Goal: Transaction & Acquisition: Purchase product/service

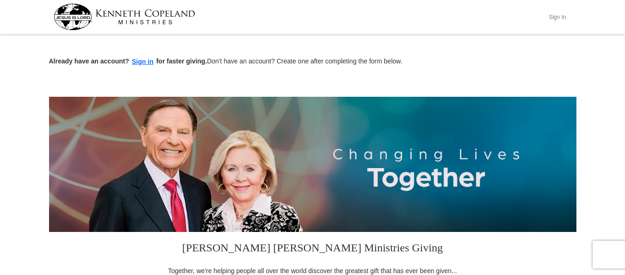
click at [559, 17] on button "Sign In" at bounding box center [558, 17] width 28 height 14
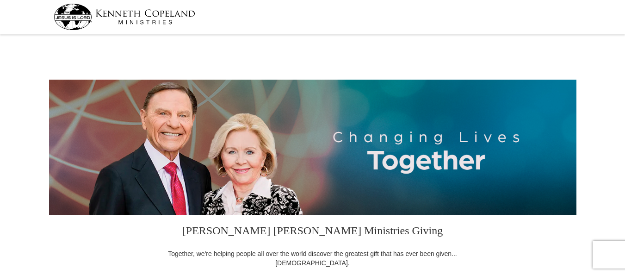
select select "NJ"
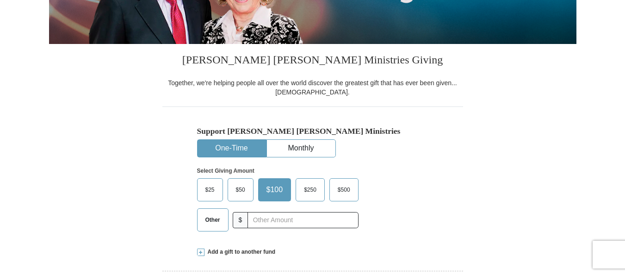
scroll to position [247, 0]
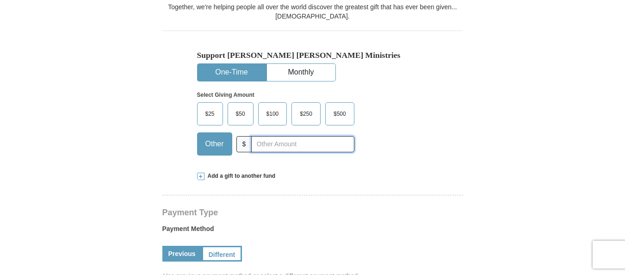
click at [274, 145] on input "text" at bounding box center [302, 144] width 103 height 16
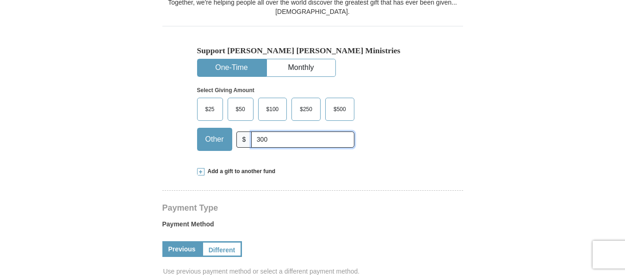
scroll to position [251, 0]
type input "300.00"
click at [436, 151] on div "Support Kenneth Copeland Ministries One-Time Monthly Select Giving Amount Amoun…" at bounding box center [312, 92] width 301 height 132
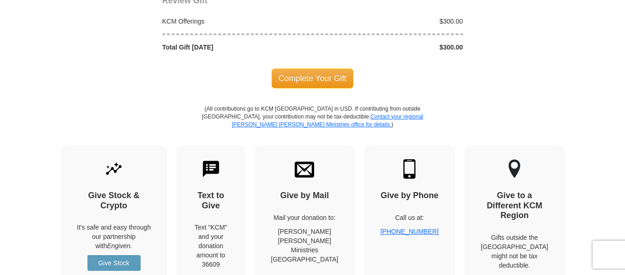
scroll to position [890, 0]
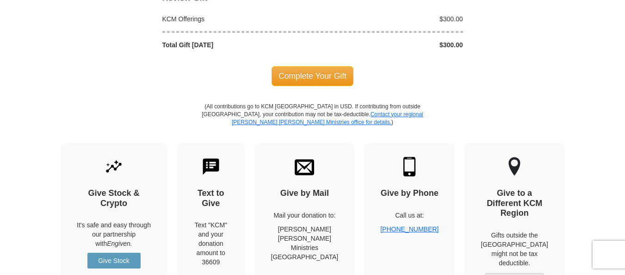
click at [334, 66] on span "Complete Your Gift" at bounding box center [313, 75] width 82 height 19
